Goal: Transaction & Acquisition: Book appointment/travel/reservation

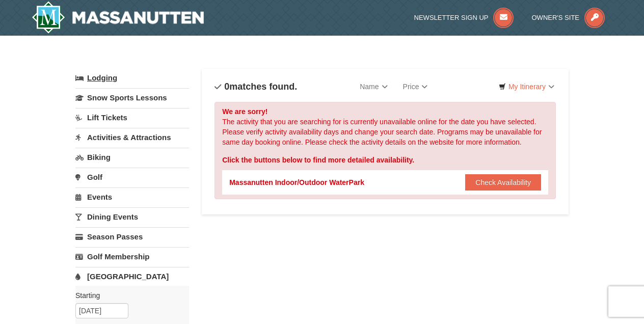
click at [105, 77] on link "Lodging" at bounding box center [132, 78] width 114 height 18
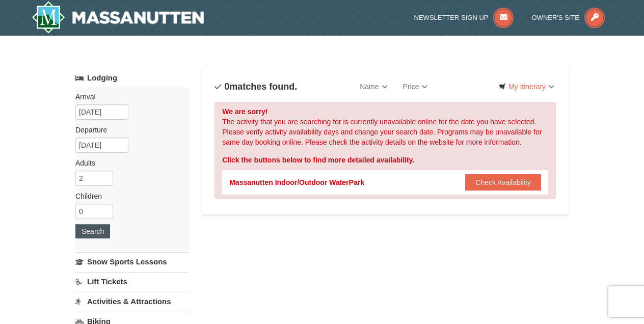
click at [96, 227] on button "Search" at bounding box center [92, 231] width 35 height 14
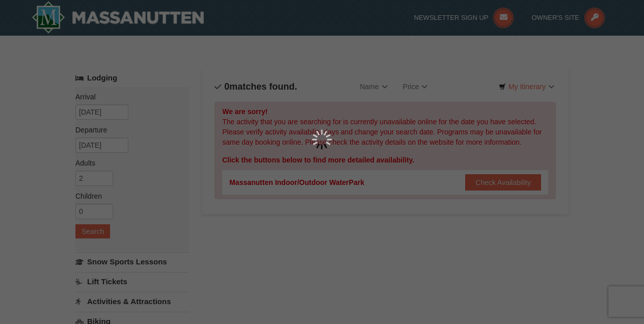
click at [153, 12] on div at bounding box center [322, 162] width 644 height 324
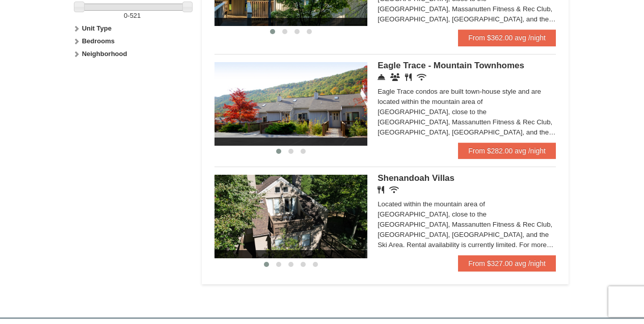
scroll to position [520, 0]
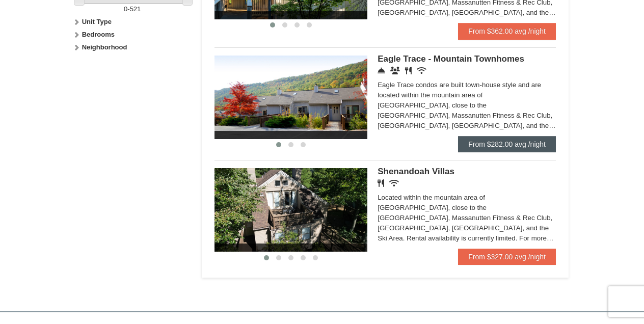
click at [504, 142] on link "From $282.00 avg /night" at bounding box center [507, 144] width 98 height 16
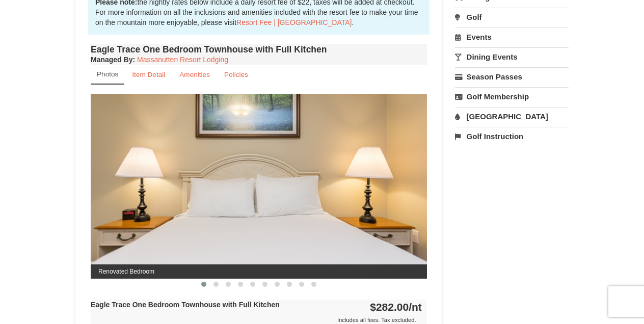
scroll to position [350, 0]
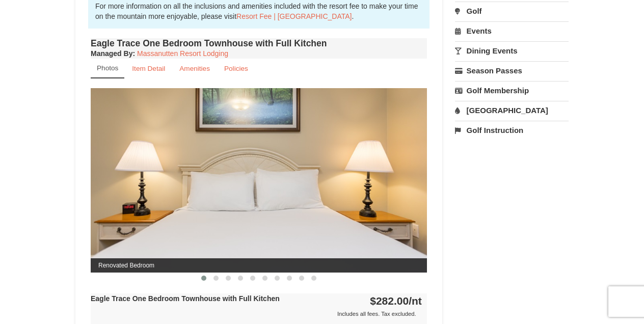
click at [368, 192] on img at bounding box center [259, 180] width 336 height 184
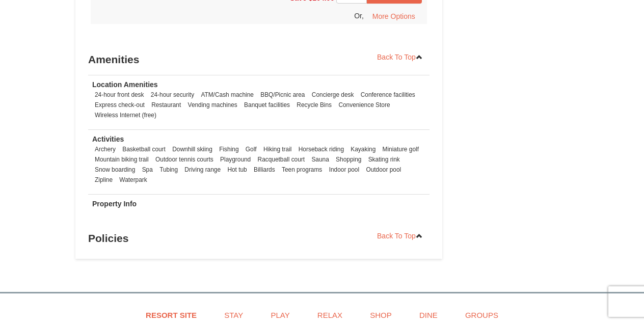
scroll to position [1176, 0]
